Goal: Navigation & Orientation: Find specific page/section

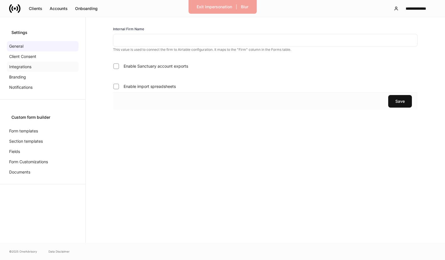
click at [39, 67] on div "Integrations" at bounding box center [43, 67] width 72 height 10
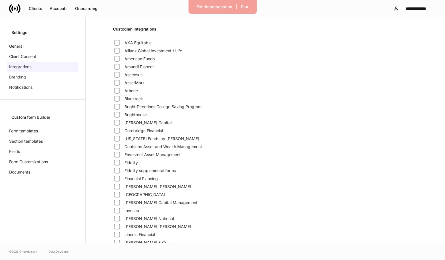
scroll to position [2, 0]
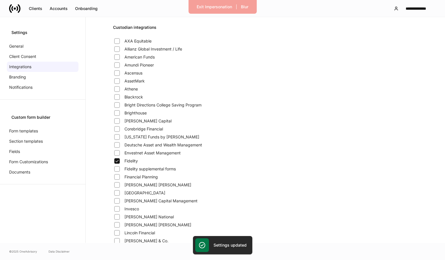
click at [139, 166] on span "Fidelity supplemental forms" at bounding box center [150, 169] width 51 height 6
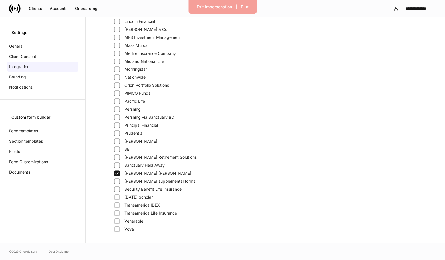
scroll to position [216, 0]
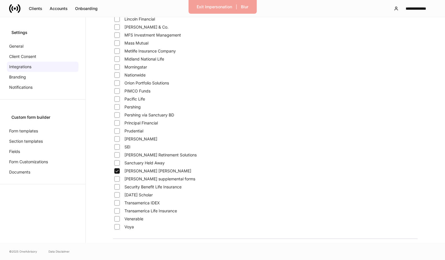
click at [148, 180] on span "[PERSON_NAME] supplemental forms" at bounding box center [160, 179] width 71 height 6
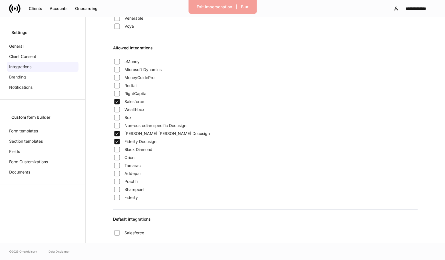
scroll to position [422, 0]
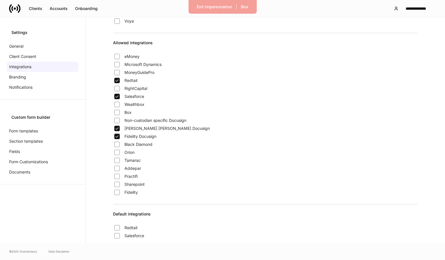
click at [128, 105] on span "Wealthbox" at bounding box center [135, 105] width 20 height 6
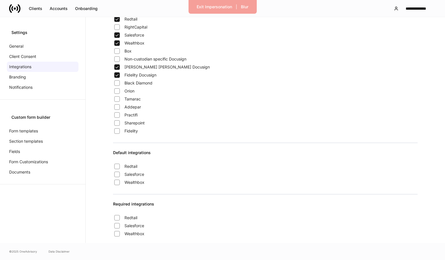
scroll to position [488, 0]
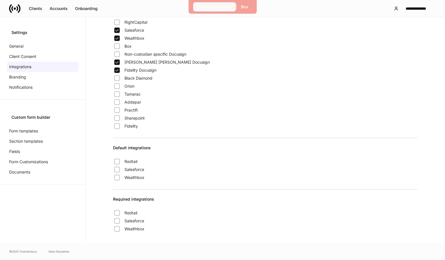
click at [210, 4] on div "Exit Impersonation" at bounding box center [214, 7] width 35 height 6
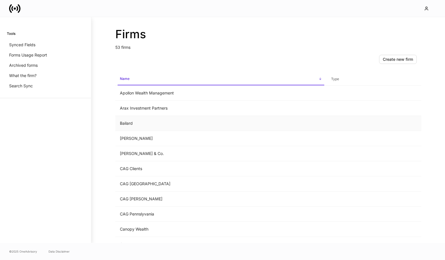
click at [141, 127] on td "Bailard" at bounding box center [220, 123] width 211 height 15
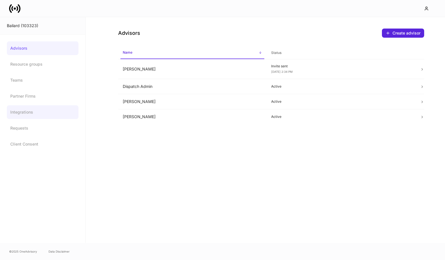
click at [39, 109] on link "Integrations" at bounding box center [43, 112] width 72 height 14
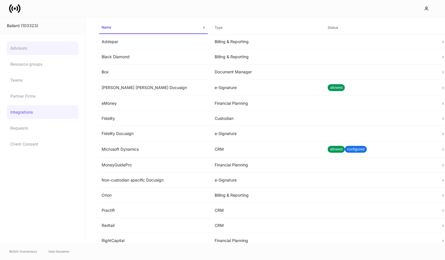
click at [39, 48] on link "Advisors" at bounding box center [43, 48] width 72 height 14
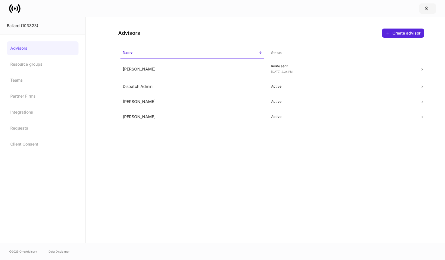
click at [426, 10] on icon "button" at bounding box center [427, 8] width 5 height 5
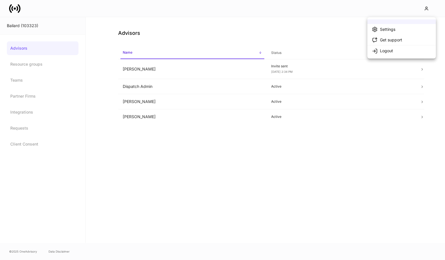
click at [390, 30] on div "Settings" at bounding box center [387, 30] width 15 height 6
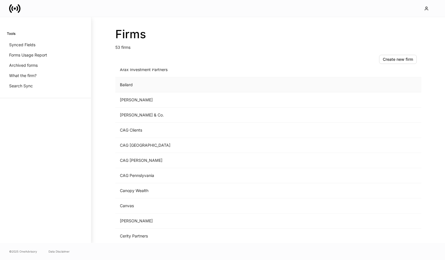
scroll to position [39, 0]
click at [158, 81] on td "Bailard" at bounding box center [220, 84] width 211 height 15
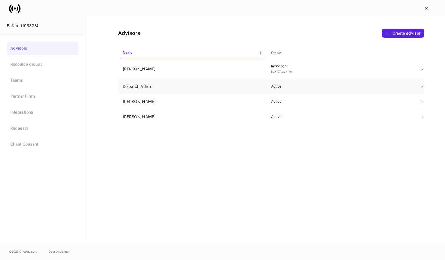
click at [194, 87] on td "Dispatch Admin" at bounding box center [192, 86] width 149 height 15
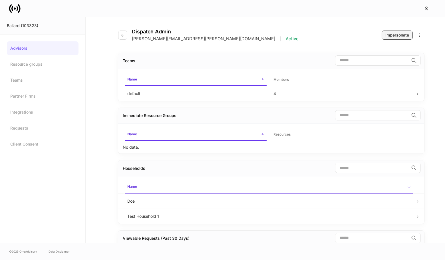
click at [384, 37] on button "Impersonate" at bounding box center [397, 35] width 31 height 9
